Goal: Find specific page/section: Find specific page/section

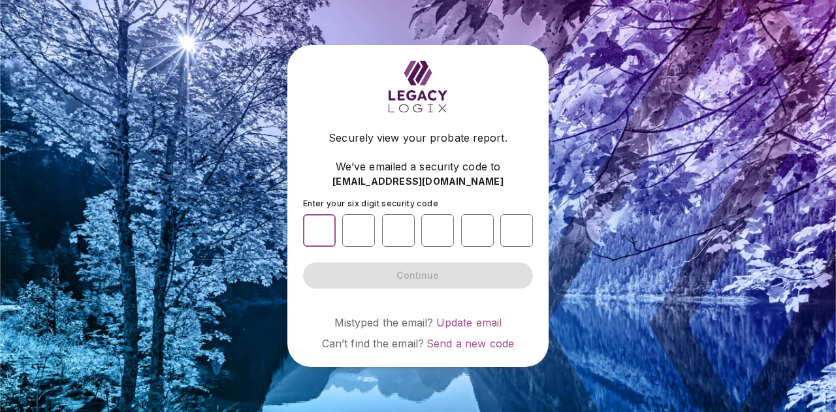
click at [325, 233] on input "number" at bounding box center [319, 230] width 33 height 33
type input "*"
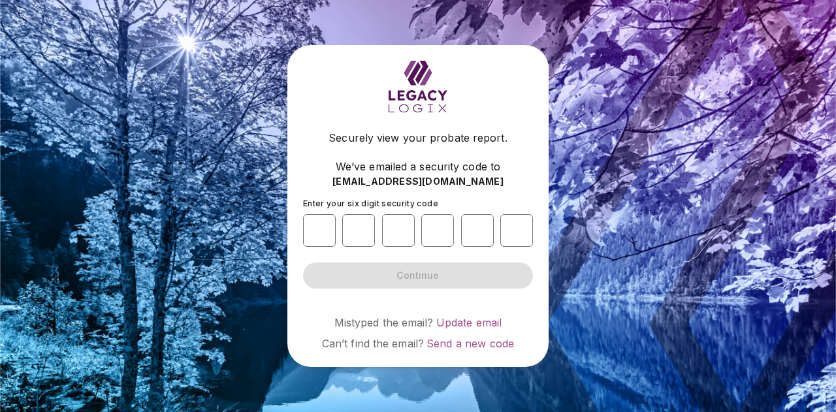
type input "*"
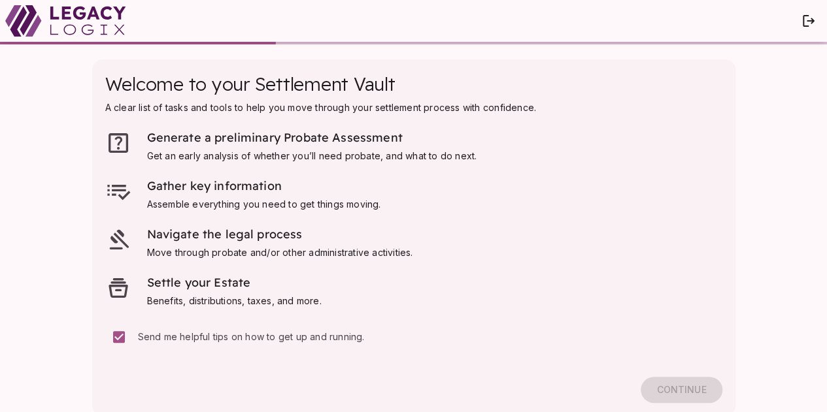
scroll to position [18, 0]
